Goal: Navigation & Orientation: Find specific page/section

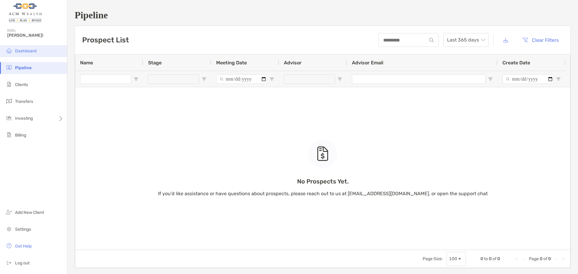
click at [23, 50] on span "Dashboard" at bounding box center [25, 50] width 21 height 5
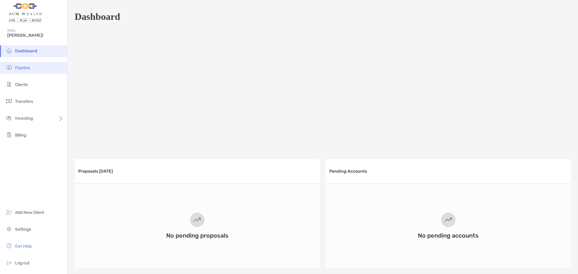
click at [23, 64] on li "Pipeline" at bounding box center [33, 68] width 67 height 12
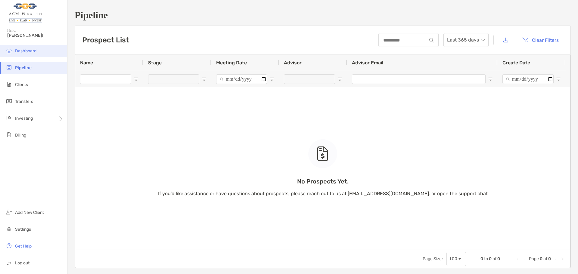
click at [29, 51] on span "Dashboard" at bounding box center [25, 50] width 21 height 5
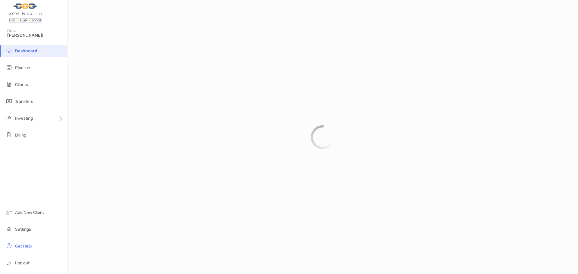
scroll to position [280, 0]
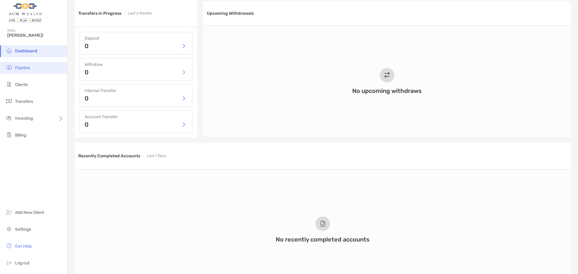
click at [24, 70] on span "Pipeline" at bounding box center [22, 67] width 15 height 5
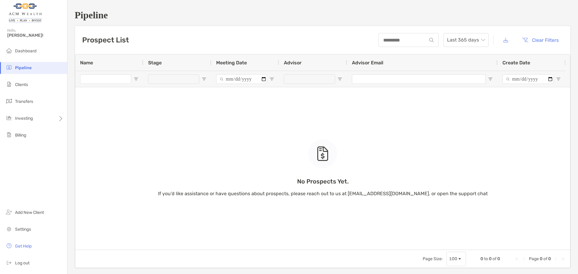
click at [126, 79] on div "No Prospects Yet. If you’d like assistance or have questions about prospects, p…" at bounding box center [322, 151] width 495 height 195
click at [32, 82] on li "Clients" at bounding box center [33, 85] width 67 height 12
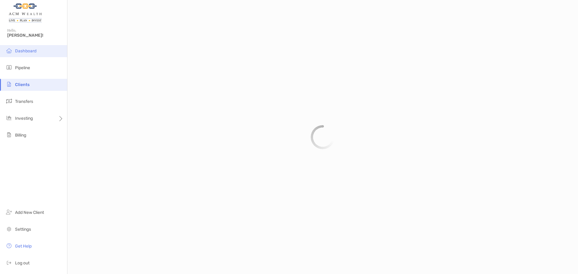
click at [29, 52] on span "Dashboard" at bounding box center [25, 50] width 21 height 5
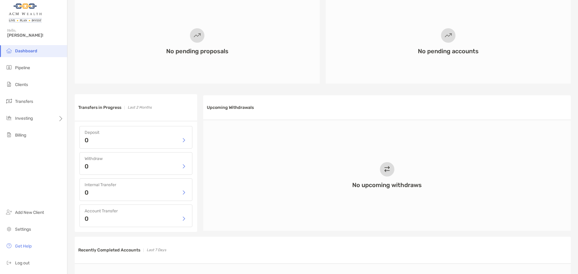
scroll to position [395, 0]
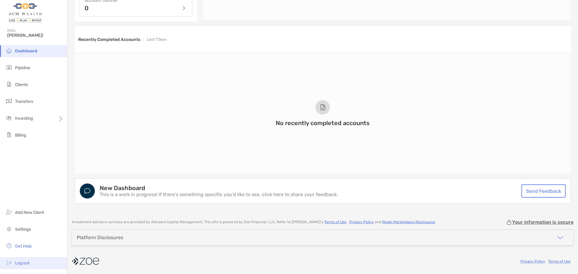
click at [23, 262] on span "Log out" at bounding box center [22, 263] width 14 height 5
